Goal: Task Accomplishment & Management: Use online tool/utility

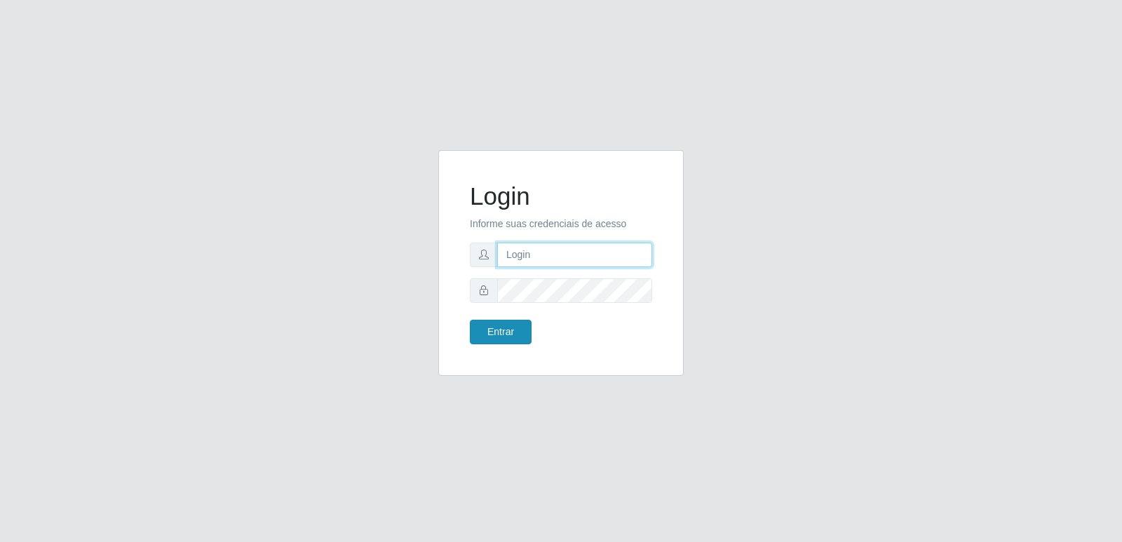
type input "[PERSON_NAME][EMAIL_ADDRESS][DOMAIN_NAME]"
click at [494, 335] on button "Entrar" at bounding box center [501, 332] width 62 height 25
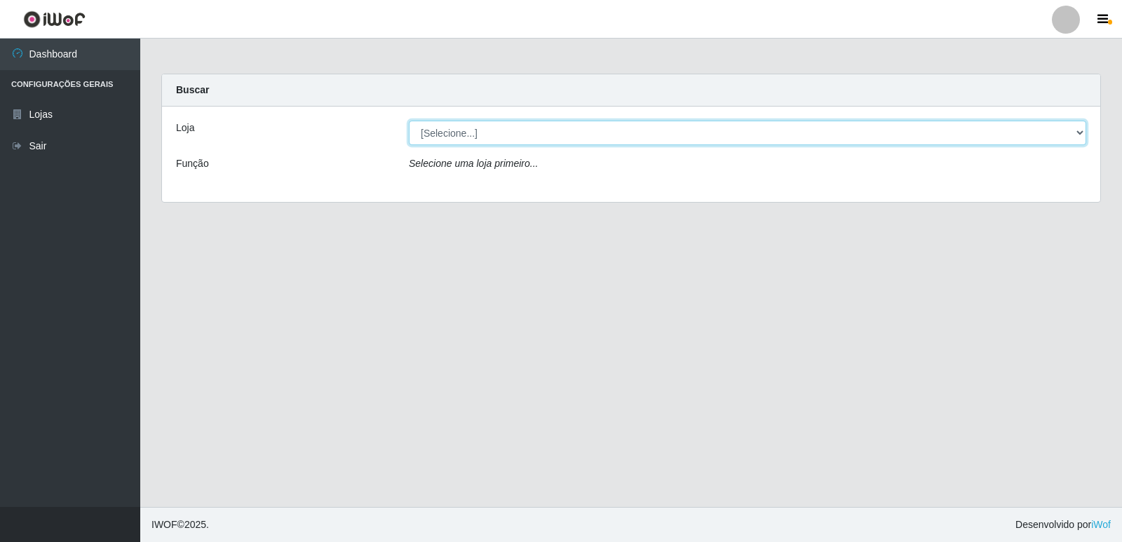
click at [489, 129] on select "[Selecione...] Hiper Queiroz - [GEOGRAPHIC_DATA] [GEOGRAPHIC_DATA] [GEOGRAPHIC_…" at bounding box center [747, 133] width 677 height 25
select select "516"
click at [409, 121] on select "[Selecione...] Hiper Queiroz - [GEOGRAPHIC_DATA] [GEOGRAPHIC_DATA] [GEOGRAPHIC_…" at bounding box center [747, 133] width 677 height 25
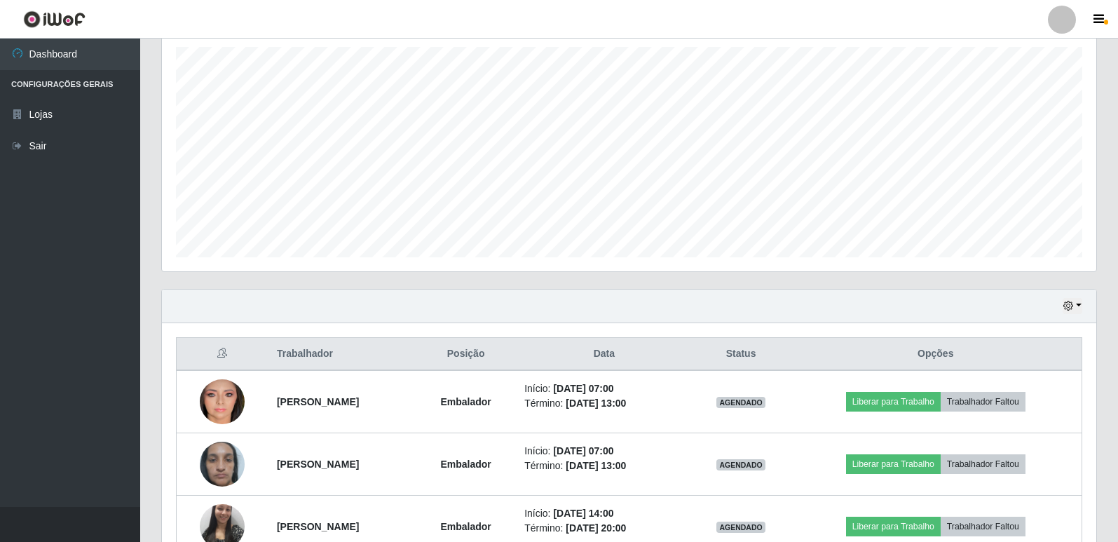
scroll to position [327, 0]
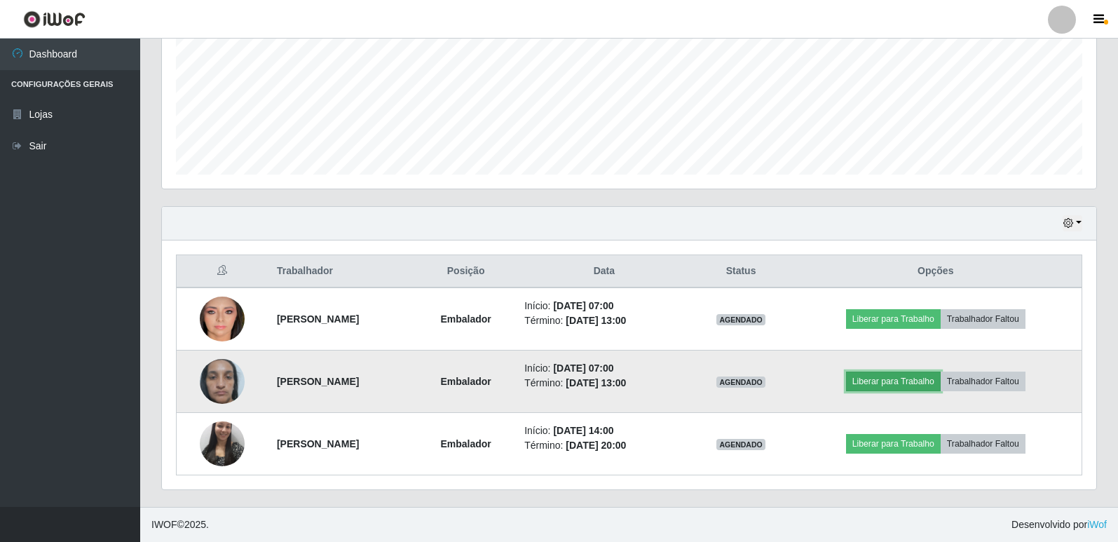
click at [901, 381] on button "Liberar para Trabalho" at bounding box center [893, 382] width 95 height 20
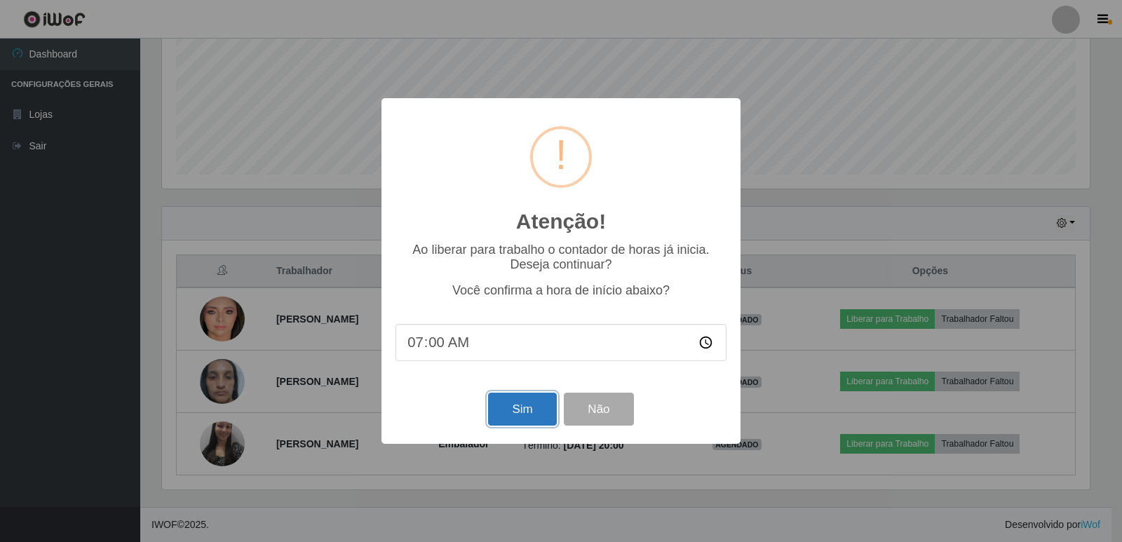
click at [505, 414] on button "Sim" at bounding box center [522, 409] width 68 height 33
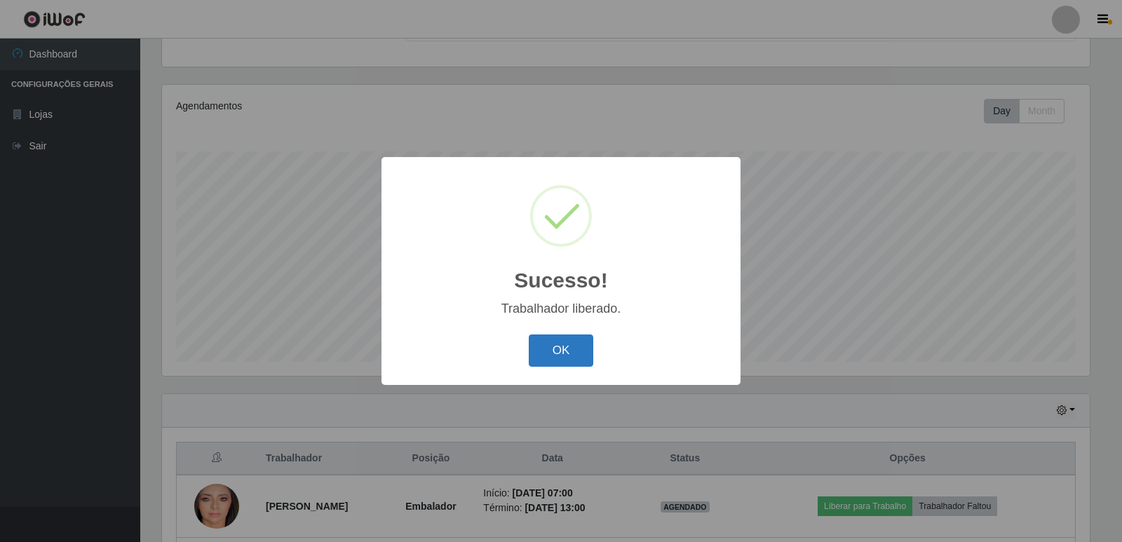
click at [561, 353] on button "OK" at bounding box center [561, 350] width 65 height 33
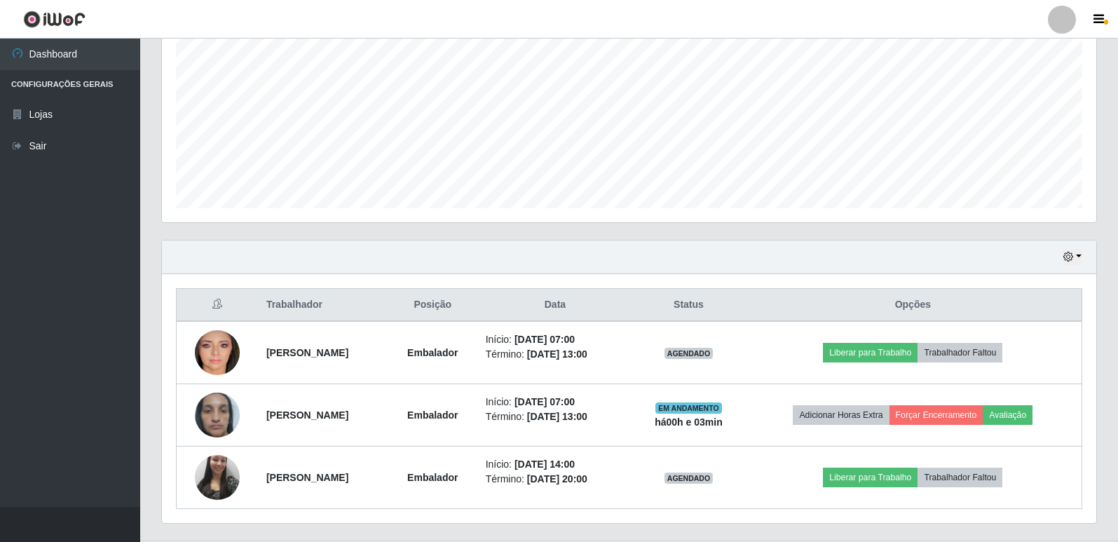
scroll to position [327, 0]
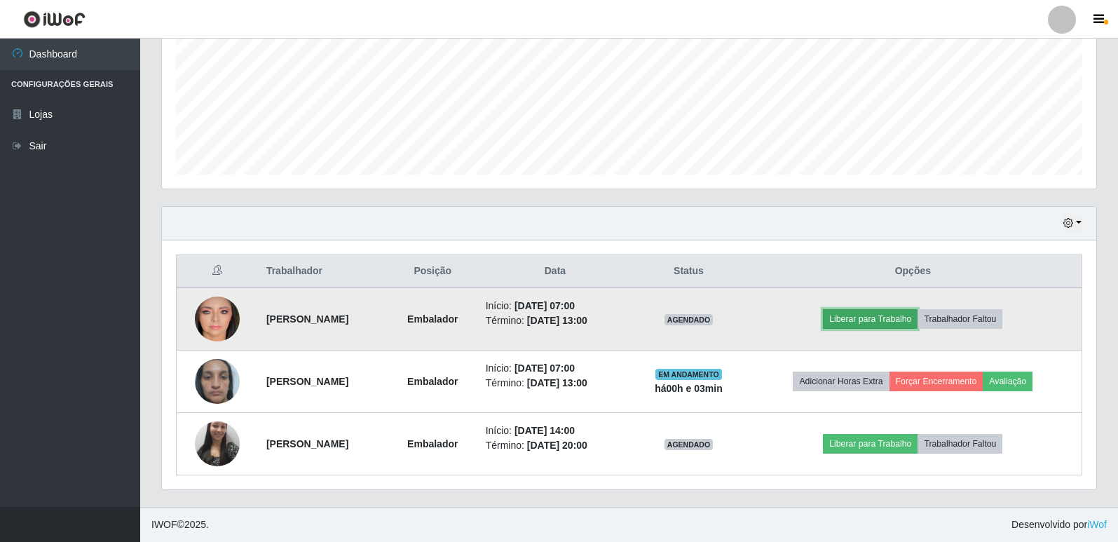
click at [881, 321] on button "Liberar para Trabalho" at bounding box center [870, 319] width 95 height 20
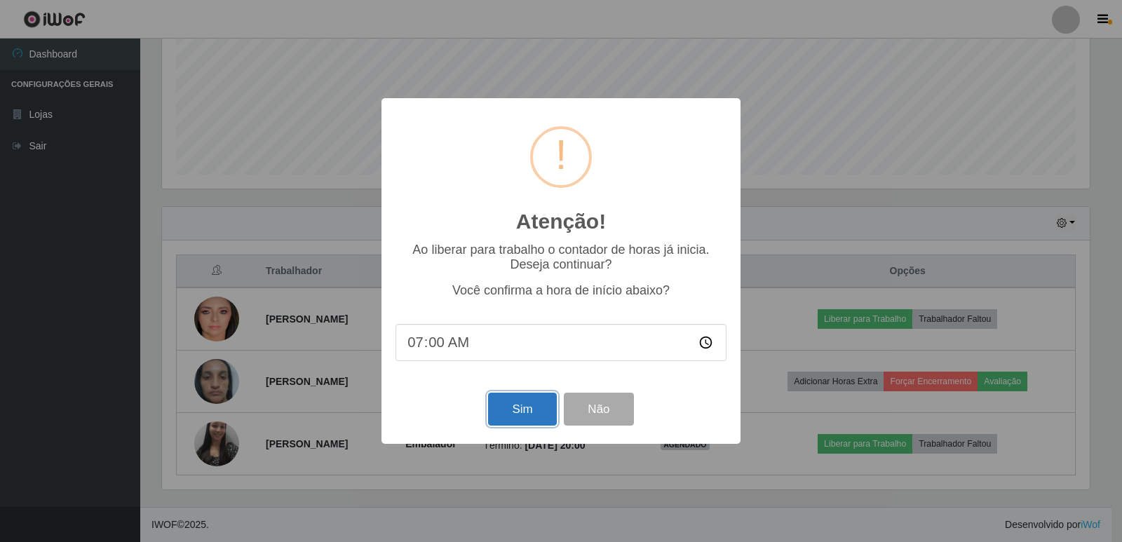
click at [514, 411] on button "Sim" at bounding box center [522, 409] width 68 height 33
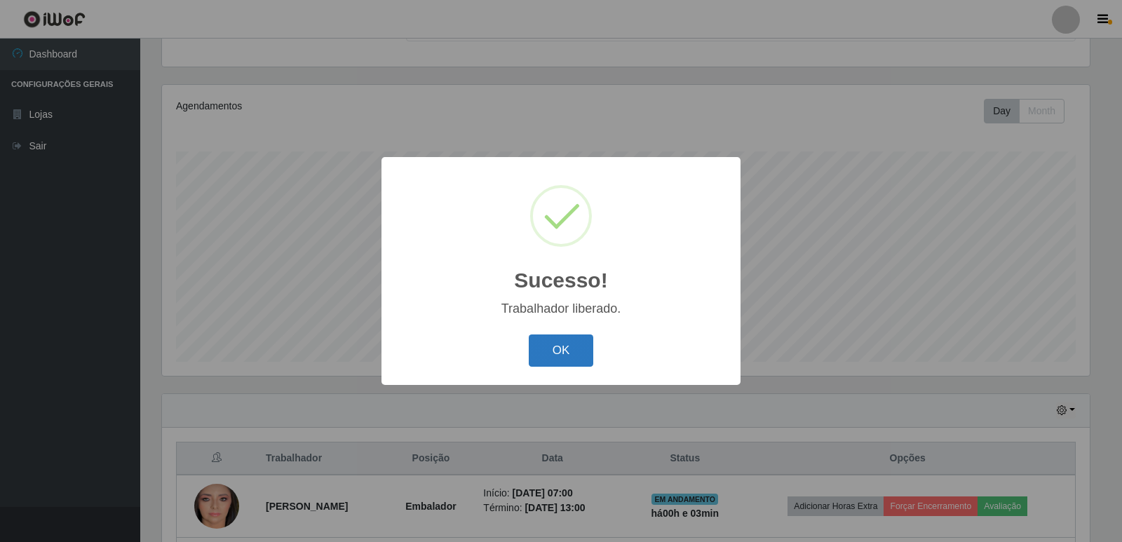
click at [552, 365] on button "OK" at bounding box center [561, 350] width 65 height 33
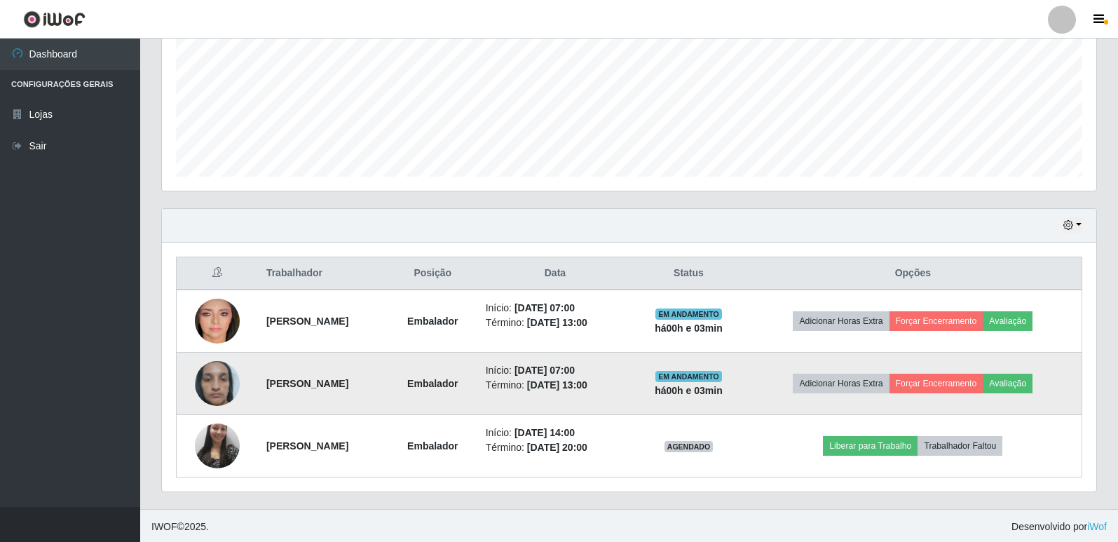
scroll to position [327, 0]
